Goal: Information Seeking & Learning: Learn about a topic

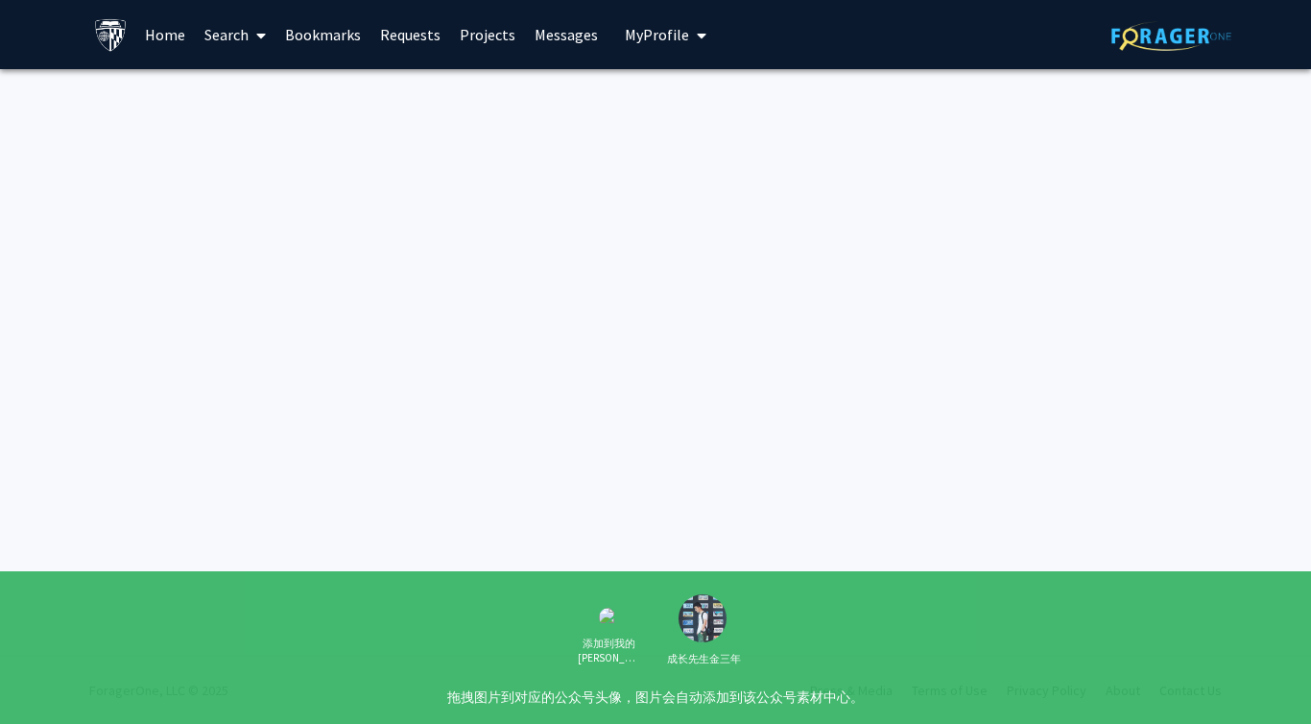
click at [422, 41] on link "Requests" at bounding box center [411, 34] width 80 height 67
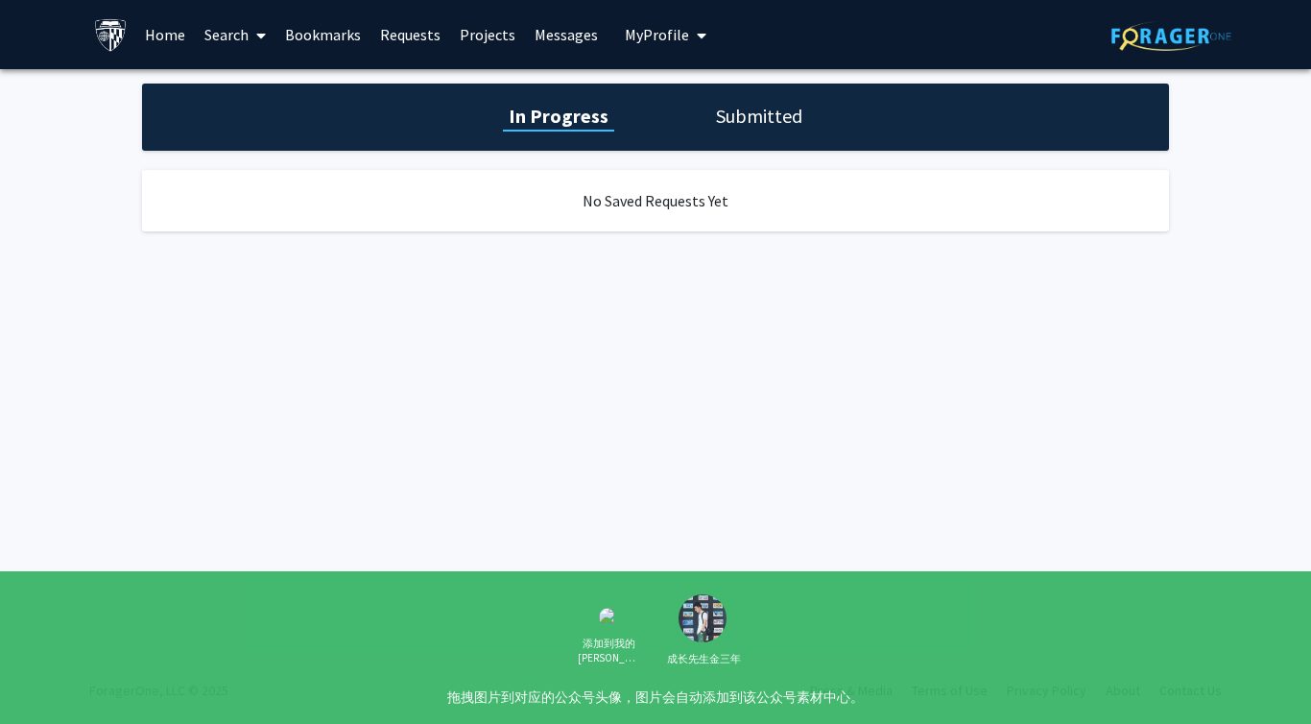
click at [480, 36] on link "Projects" at bounding box center [487, 34] width 75 height 67
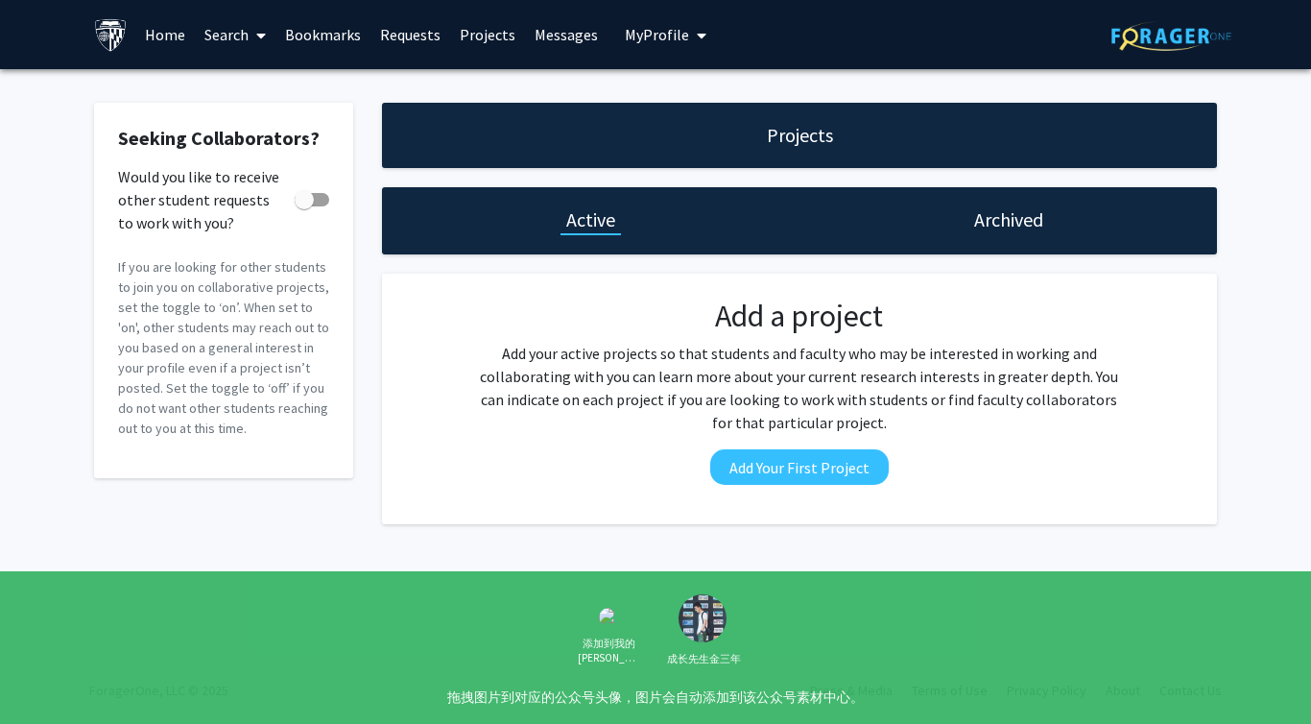
click at [245, 42] on link "Search" at bounding box center [235, 34] width 81 height 67
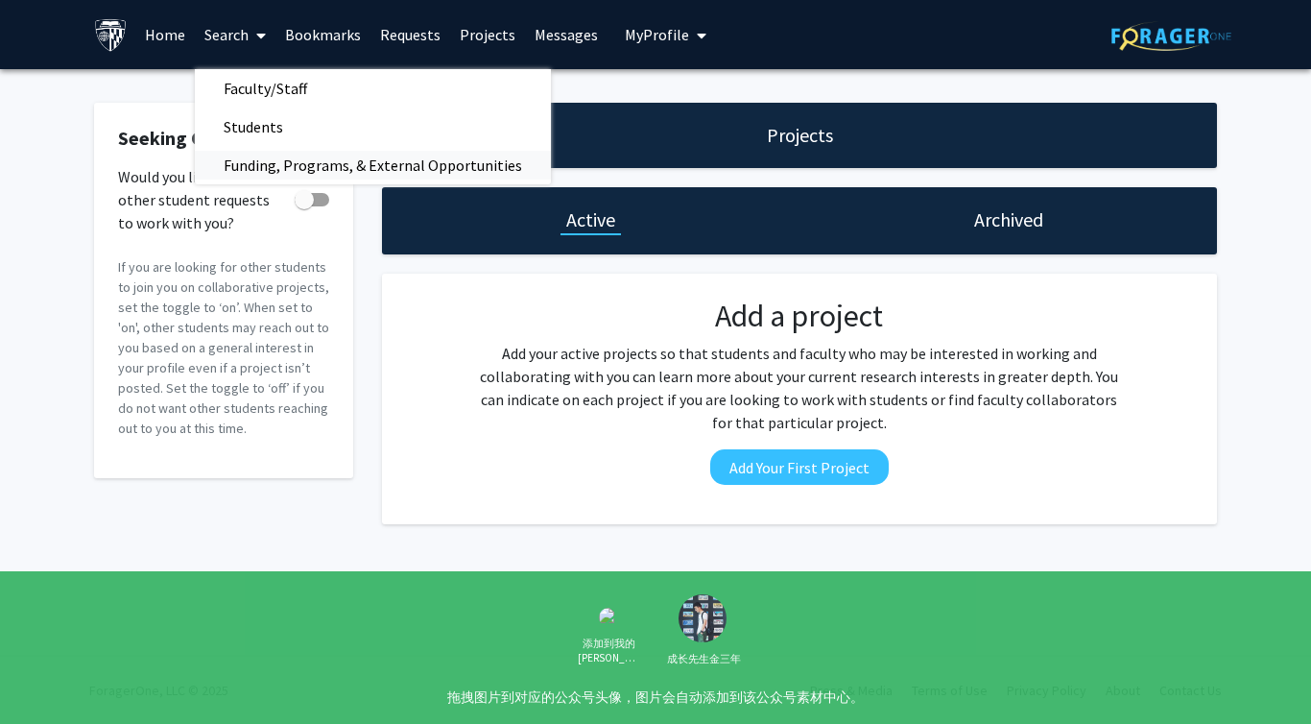
click at [331, 162] on span "Funding, Programs, & External Opportunities" at bounding box center [373, 165] width 356 height 38
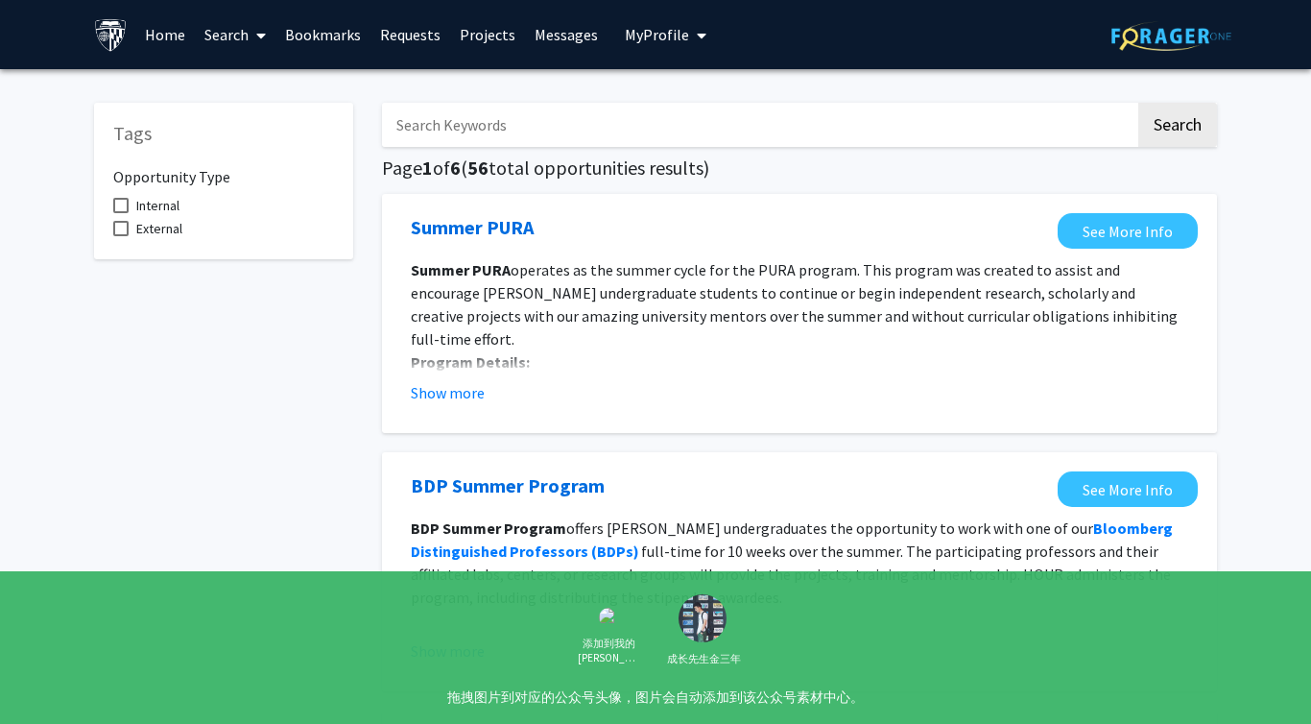
click at [165, 39] on link "Home" at bounding box center [165, 34] width 60 height 67
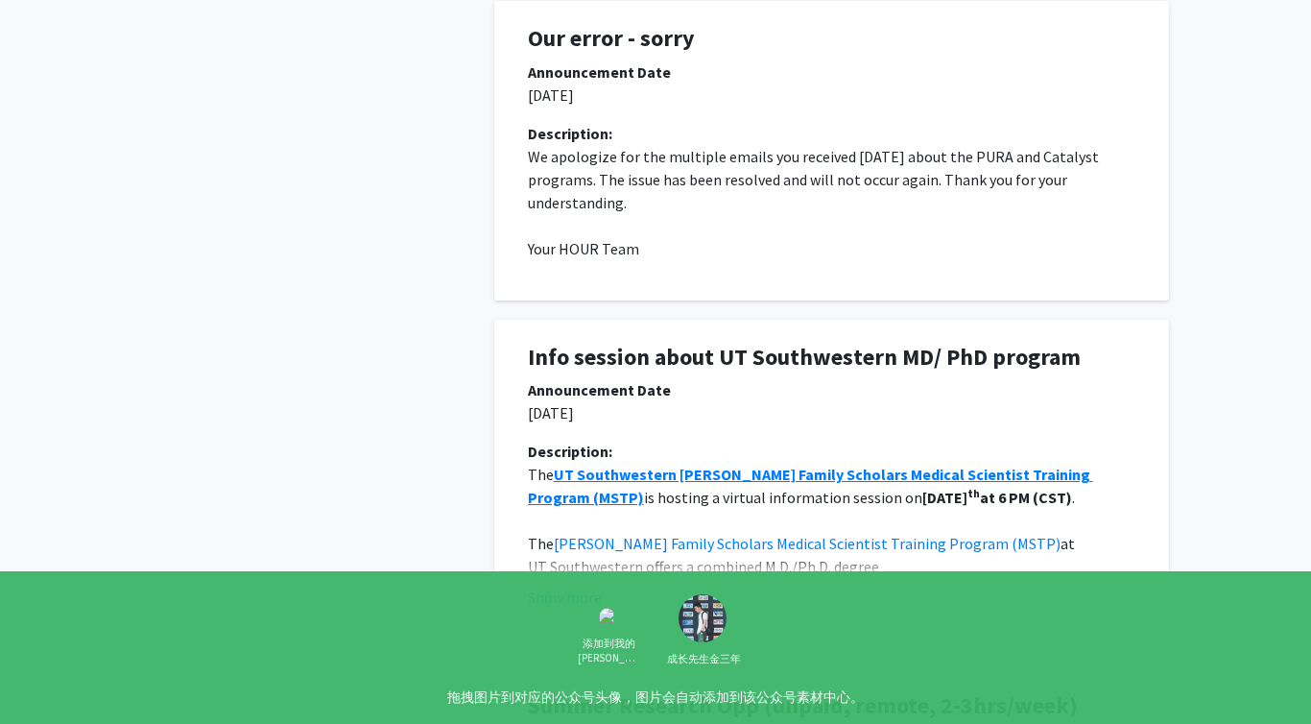
scroll to position [1237, 0]
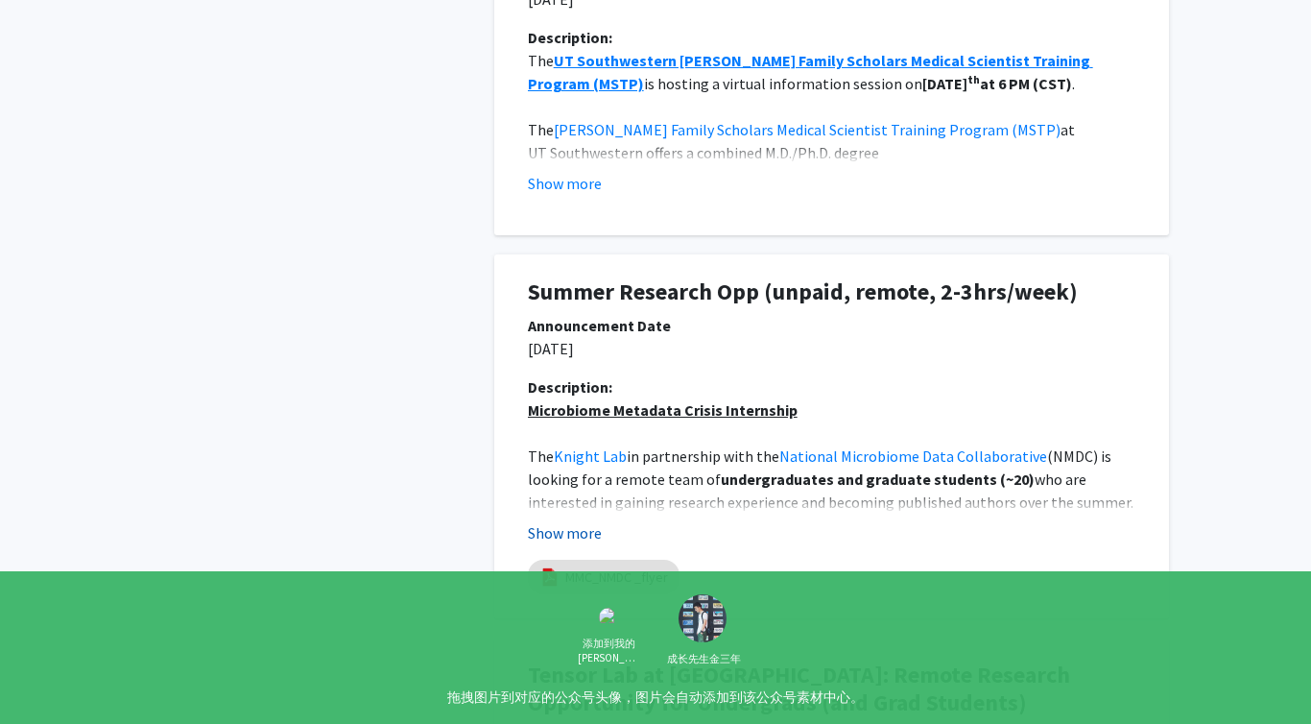
click at [578, 531] on button "Show more" at bounding box center [565, 532] width 74 height 23
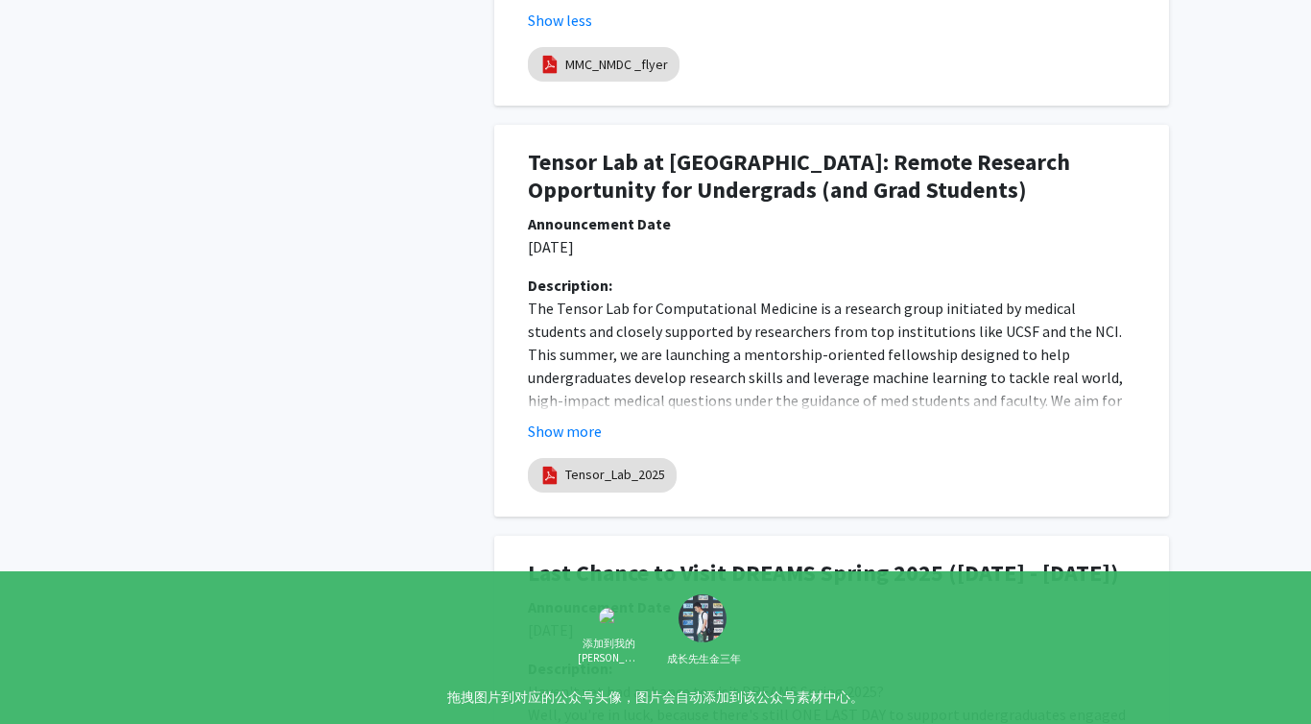
scroll to position [2577, 0]
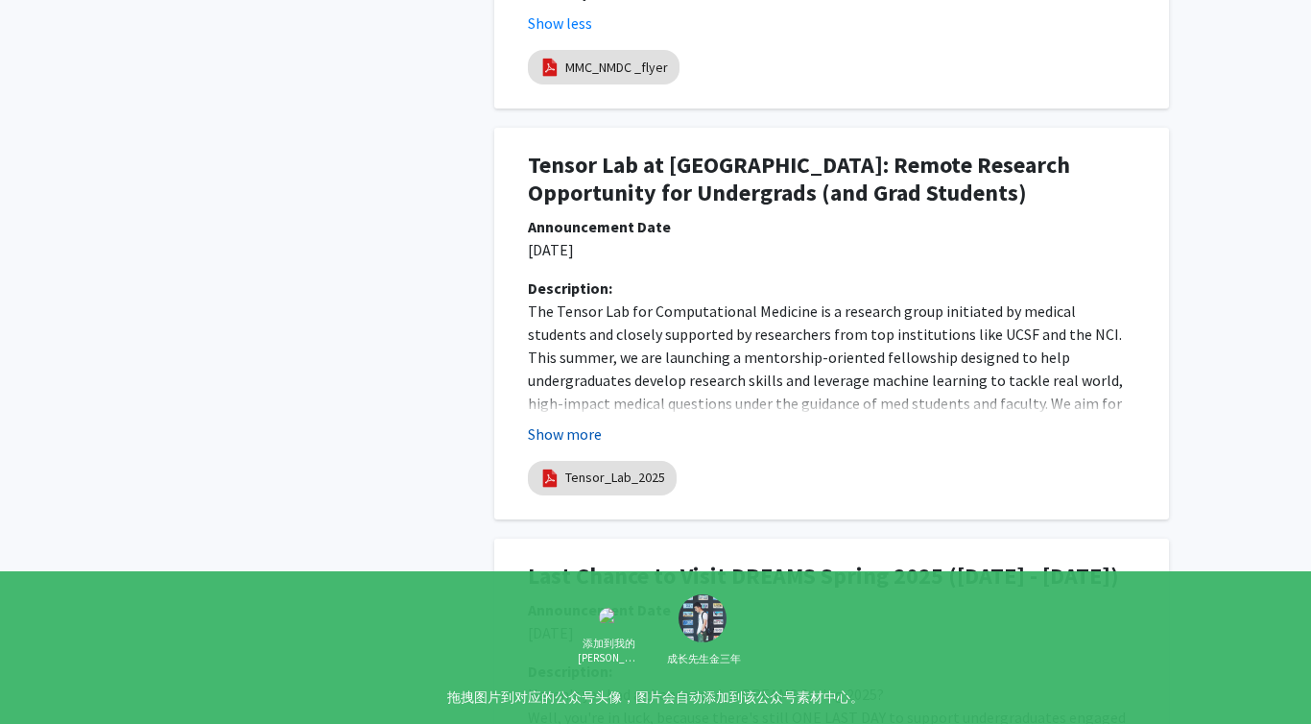
click at [568, 422] on button "Show more" at bounding box center [565, 433] width 74 height 23
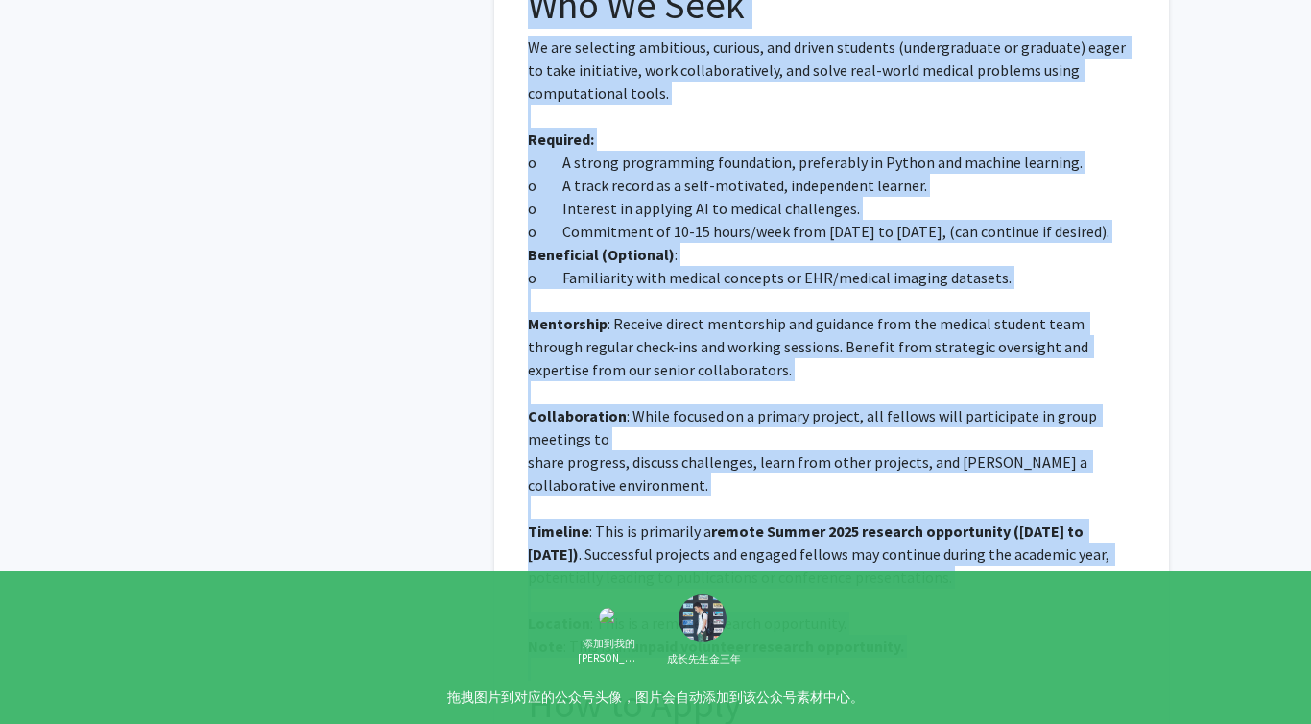
scroll to position [3082, 0]
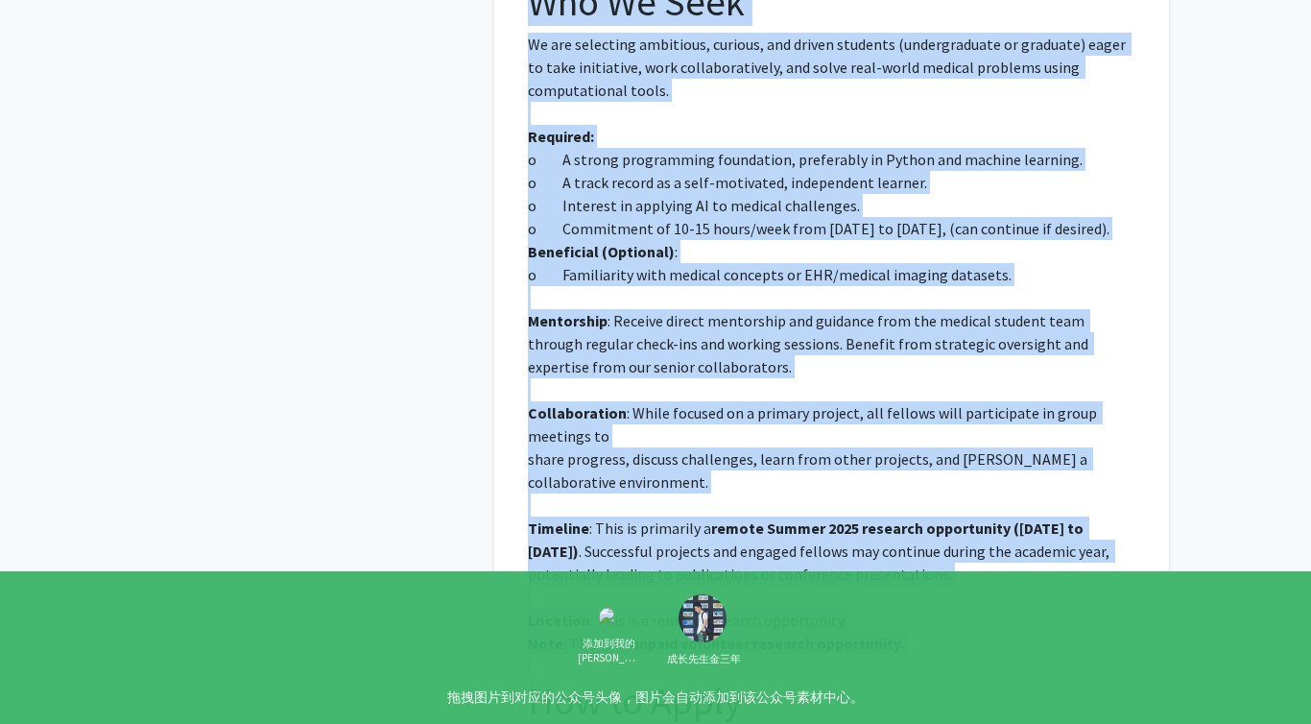
drag, startPoint x: 532, startPoint y: 126, endPoint x: 909, endPoint y: 604, distance: 609.0
click at [909, 604] on div "Tensor Lab at [GEOGRAPHIC_DATA]: Remote Research Opportunity for Undergrads (an…" at bounding box center [832, 310] width 646 height 1375
copy div "Loremi Dol si AMET: Consec Adipisci Elitseddoei tem Incididunt (utl Etdo Magnaa…"
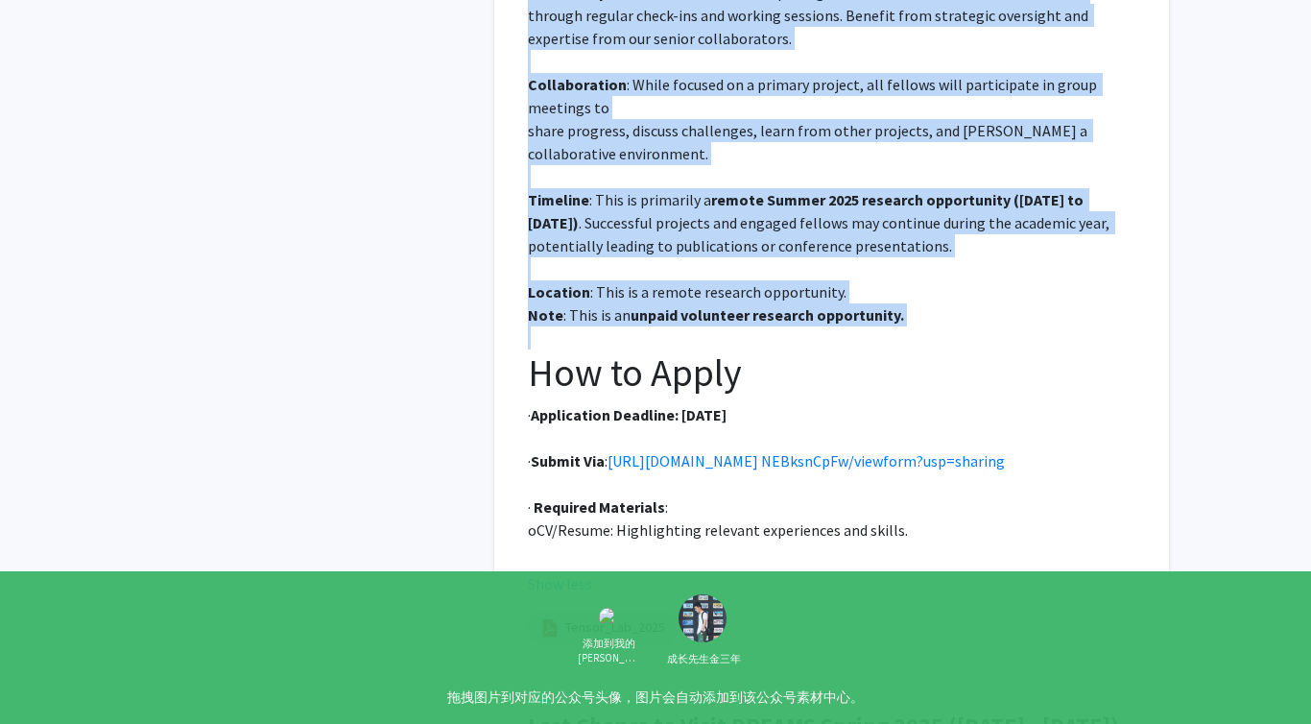
scroll to position [3411, 0]
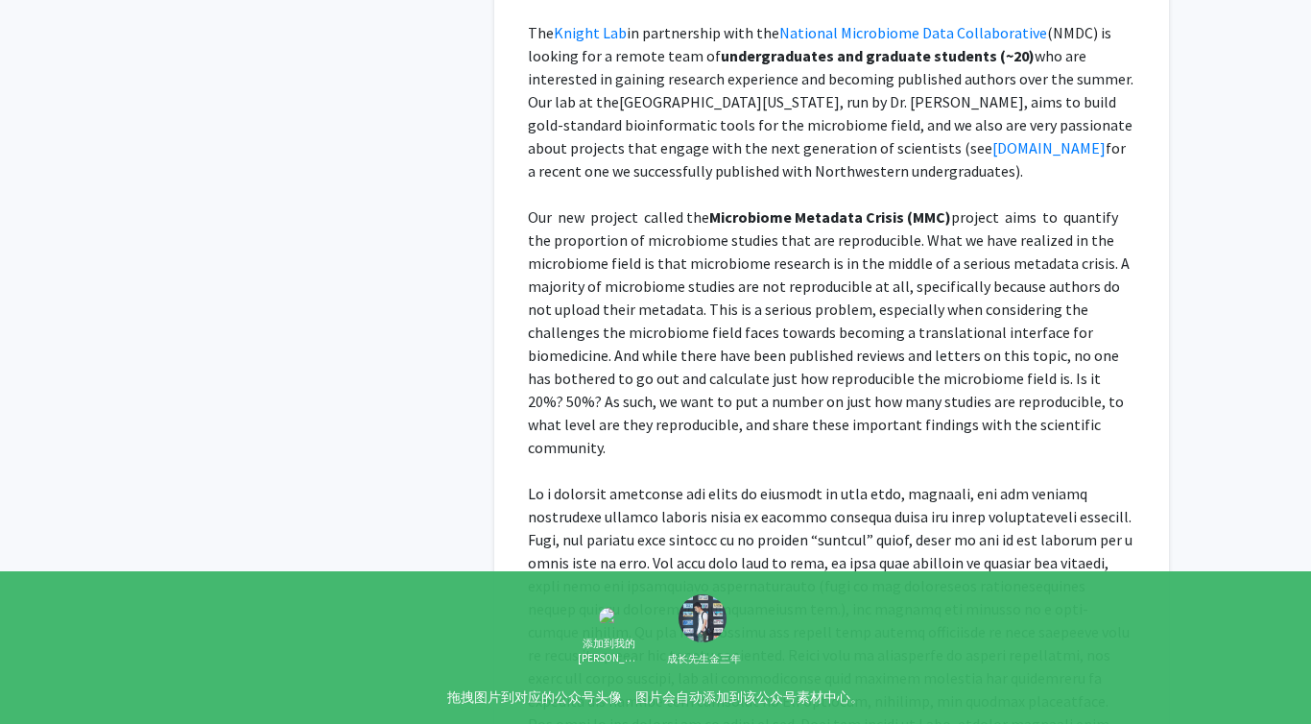
scroll to position [0, 0]
